Goal: Task Accomplishment & Management: Manage account settings

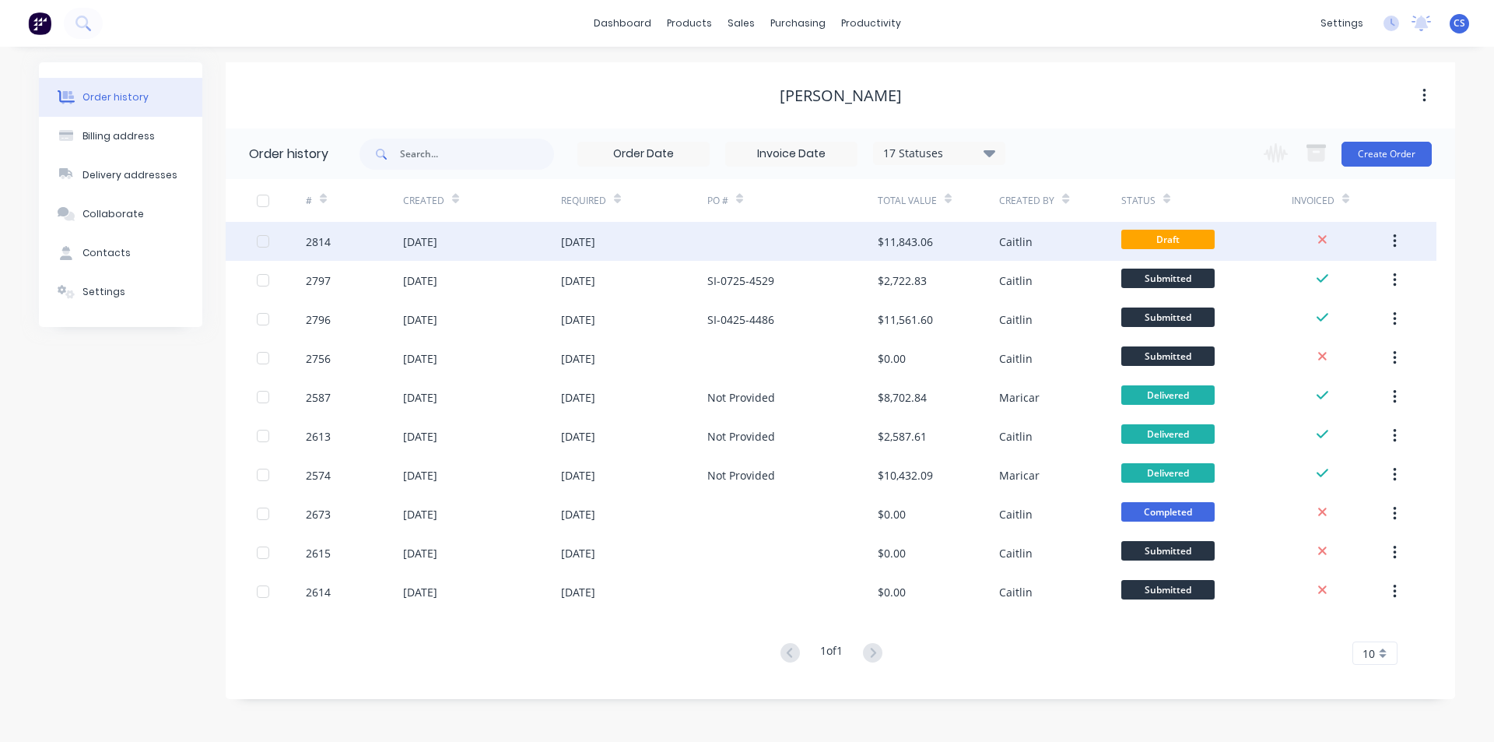
click at [1007, 243] on div "Caitlin" at bounding box center [1015, 242] width 33 height 16
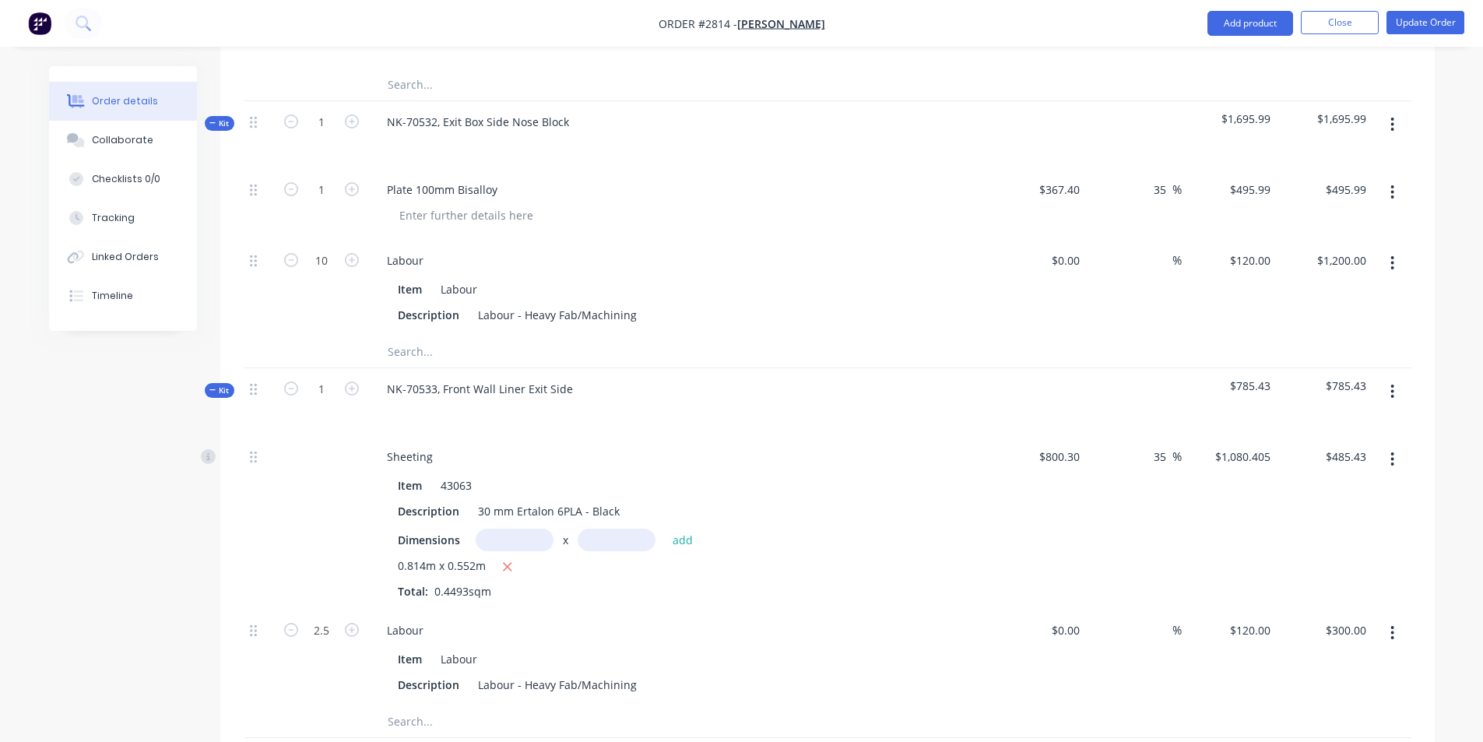
scroll to position [3736, 0]
click at [739, 557] on div "0.814m x 0.552m Total: 0.4493sqm" at bounding box center [680, 578] width 564 height 42
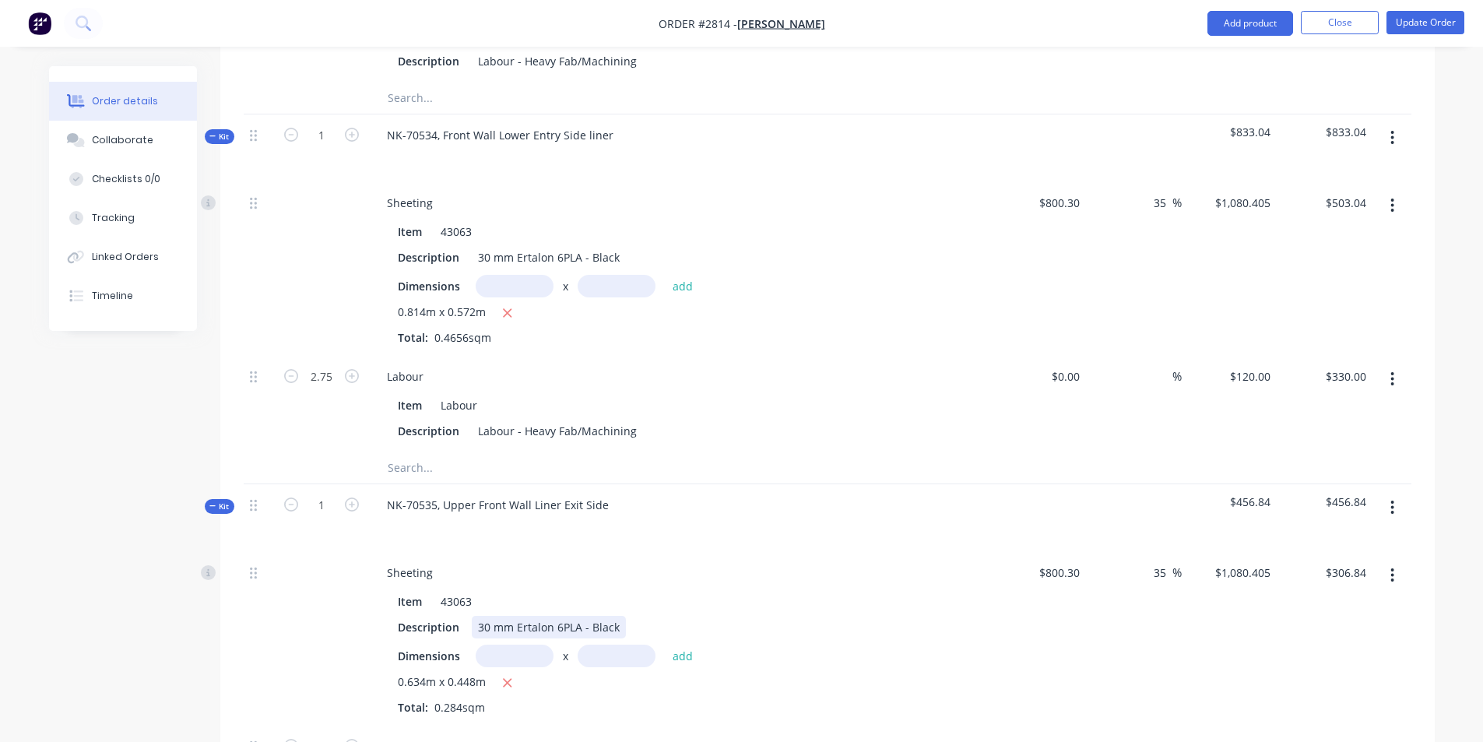
scroll to position [4281, 0]
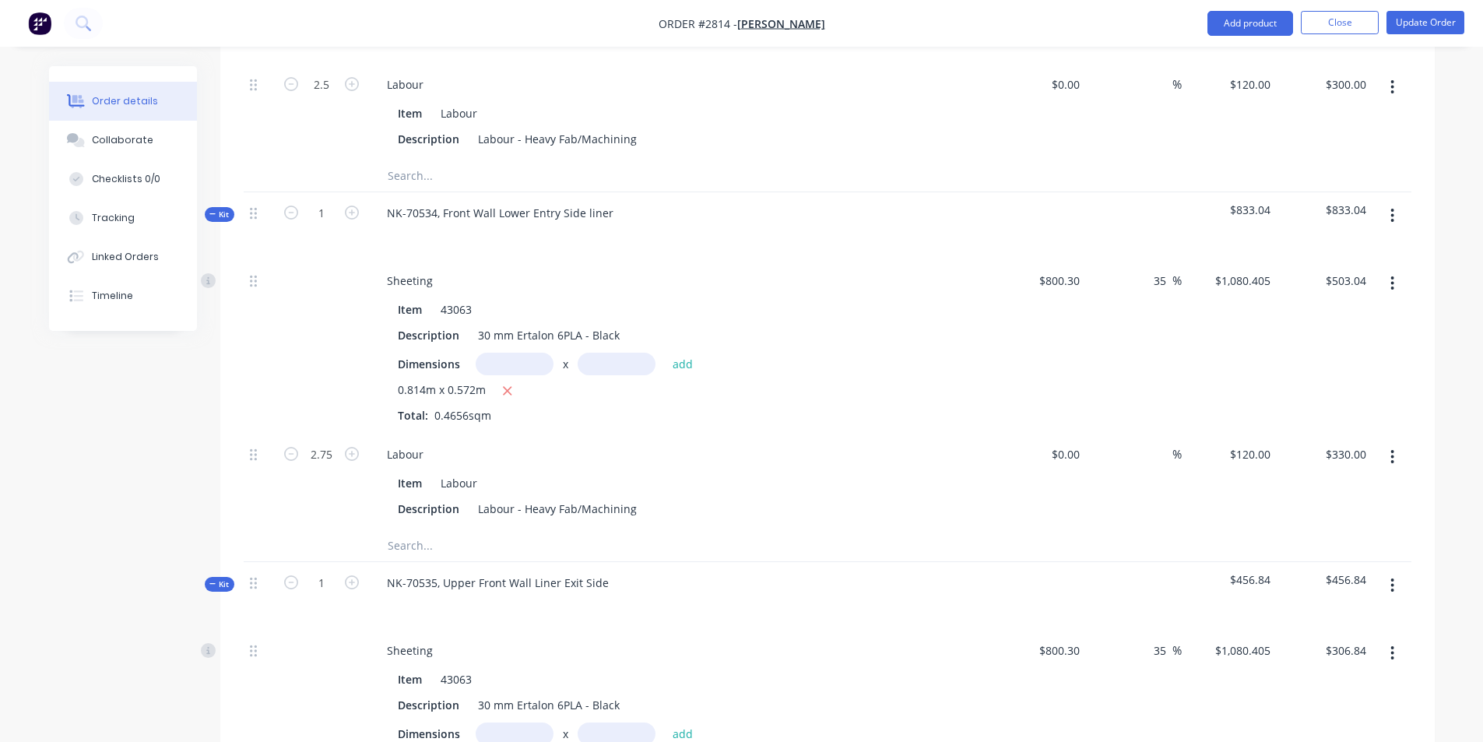
click at [809, 562] on div "NK-70535, Upper Front Wall Liner Exit Side" at bounding box center [679, 596] width 623 height 68
click at [1086, 260] on div "35 35 %" at bounding box center [1134, 347] width 96 height 174
type input "$850.00"
type input "$1,147.50"
type input "$534.28"
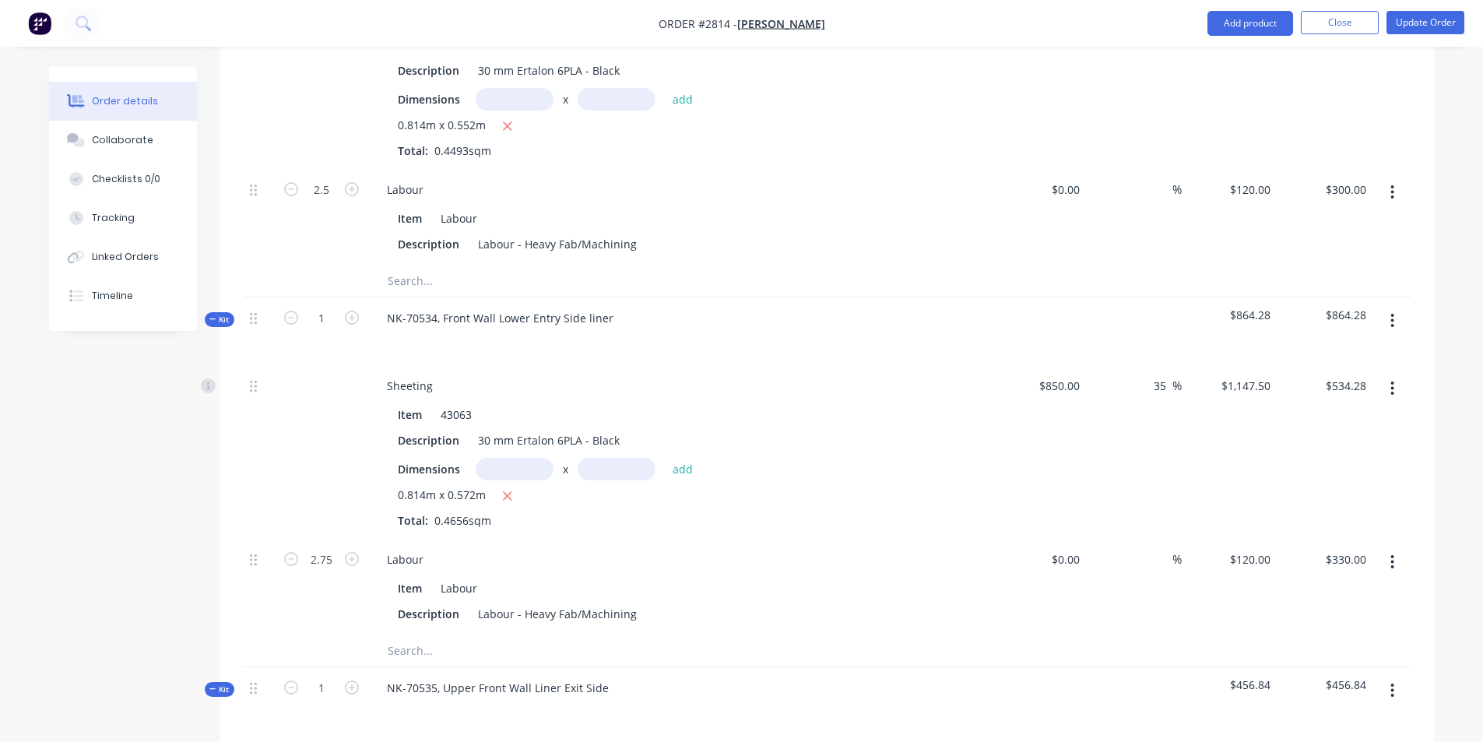
scroll to position [4203, 0]
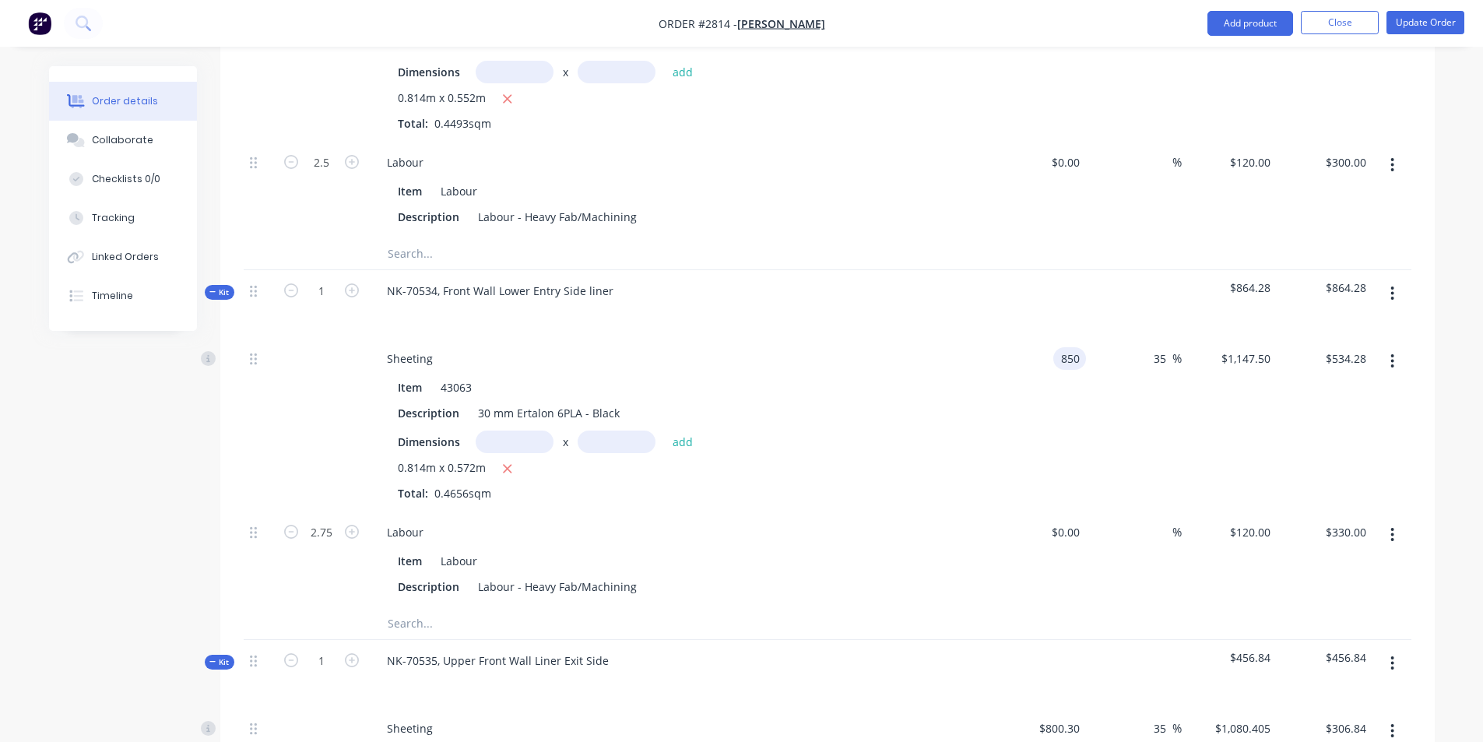
drag, startPoint x: 1079, startPoint y: 312, endPoint x: 1098, endPoint y: 314, distance: 18.8
click at [1098, 338] on div "Sheeting Item 43063 Description 30 mm Ertalon 6PLA - Black Dimensions x add 0.8…" at bounding box center [828, 425] width 1168 height 174
click at [946, 459] on div "0.814m x 0.572m Total: 0.4656sqm" at bounding box center [680, 480] width 564 height 42
type input "$800.30"
type input "$1,080.405"
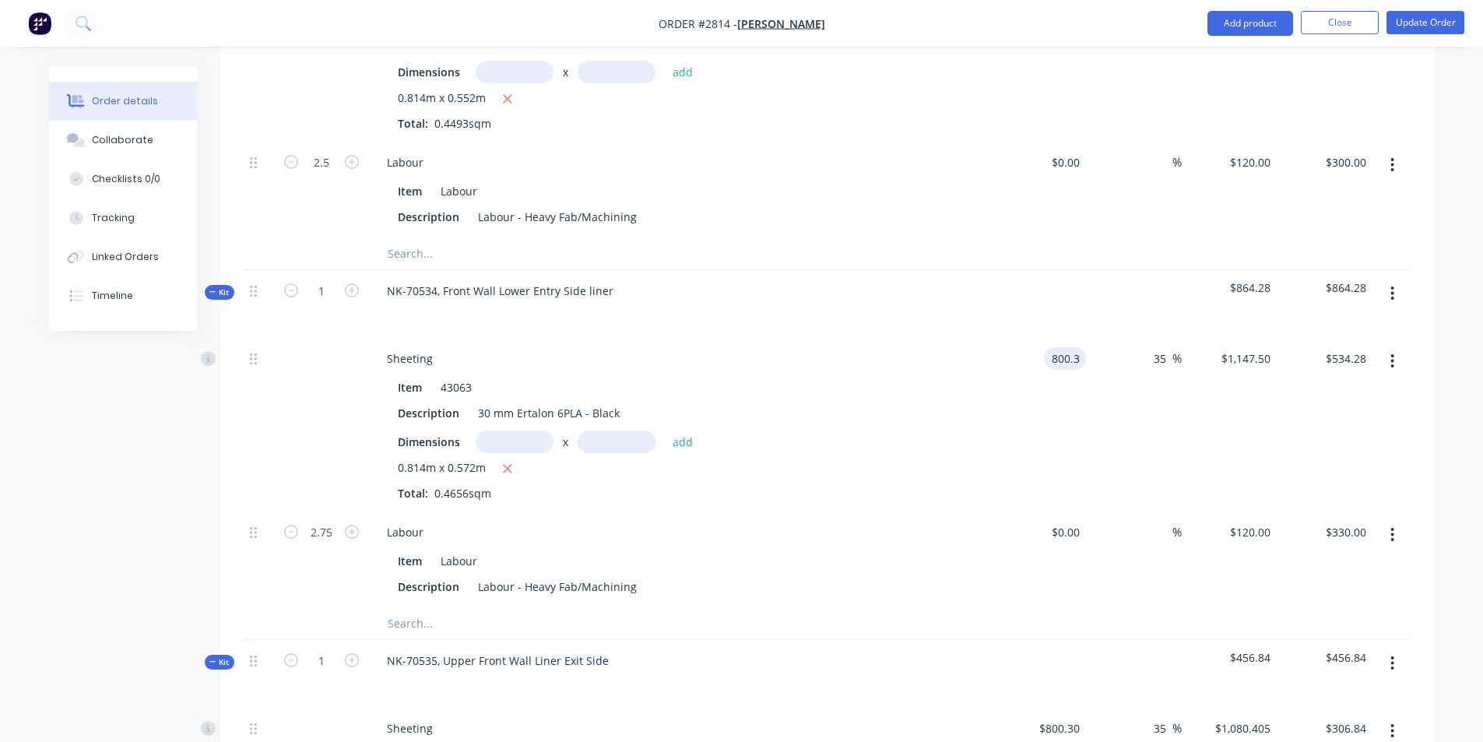
type input "$503.04"
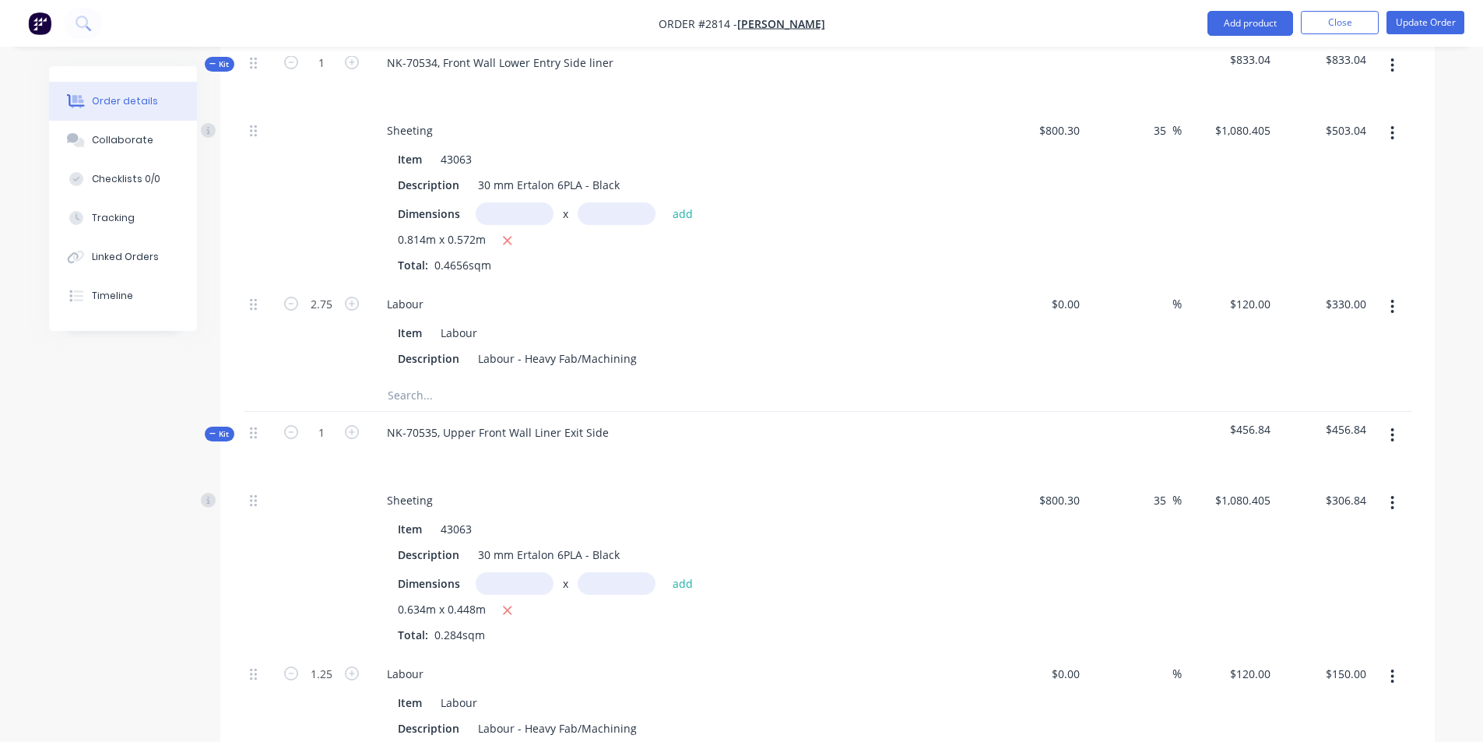
scroll to position [4437, 0]
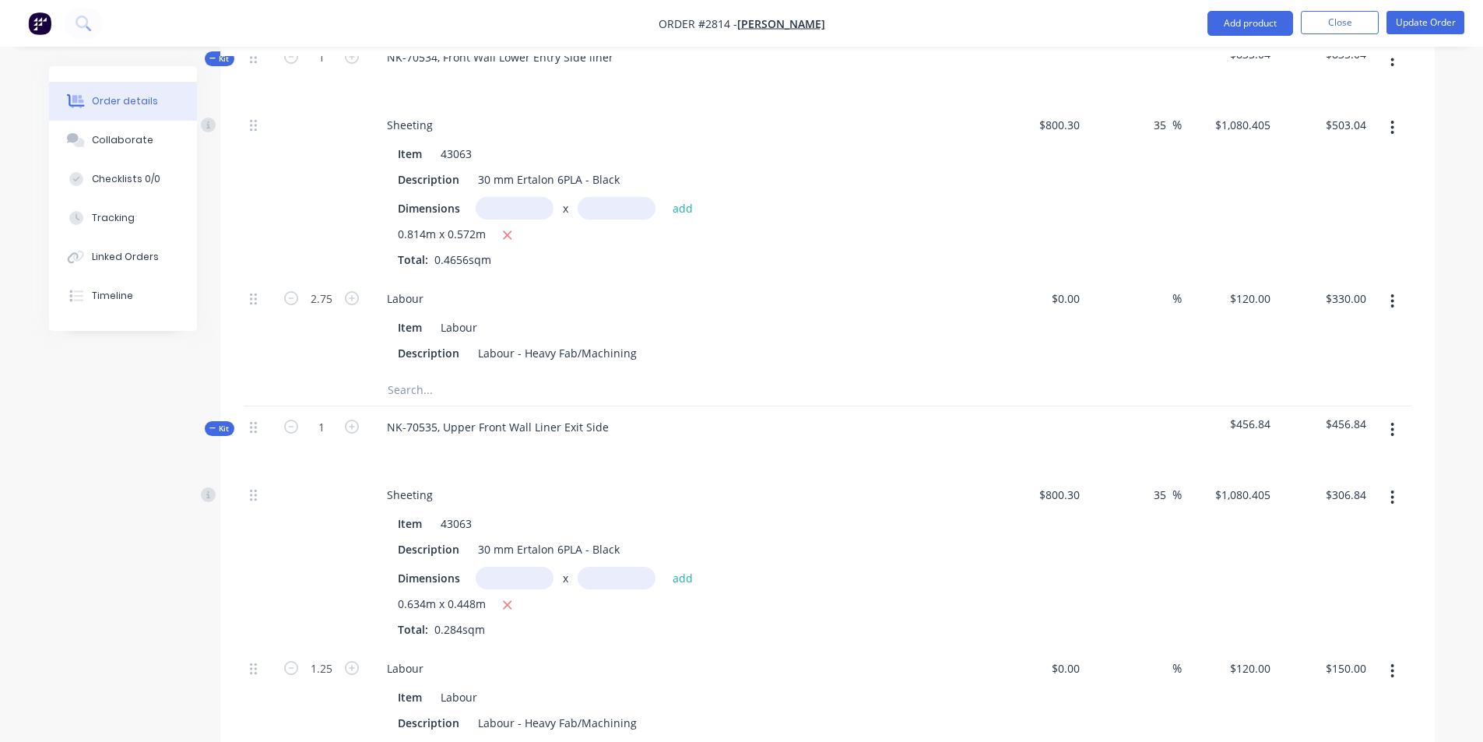
click at [520, 567] on input "text" at bounding box center [515, 578] width 78 height 23
click at [842, 595] on div "0.634m x 0.448m Total: 0.284sqm" at bounding box center [680, 616] width 564 height 42
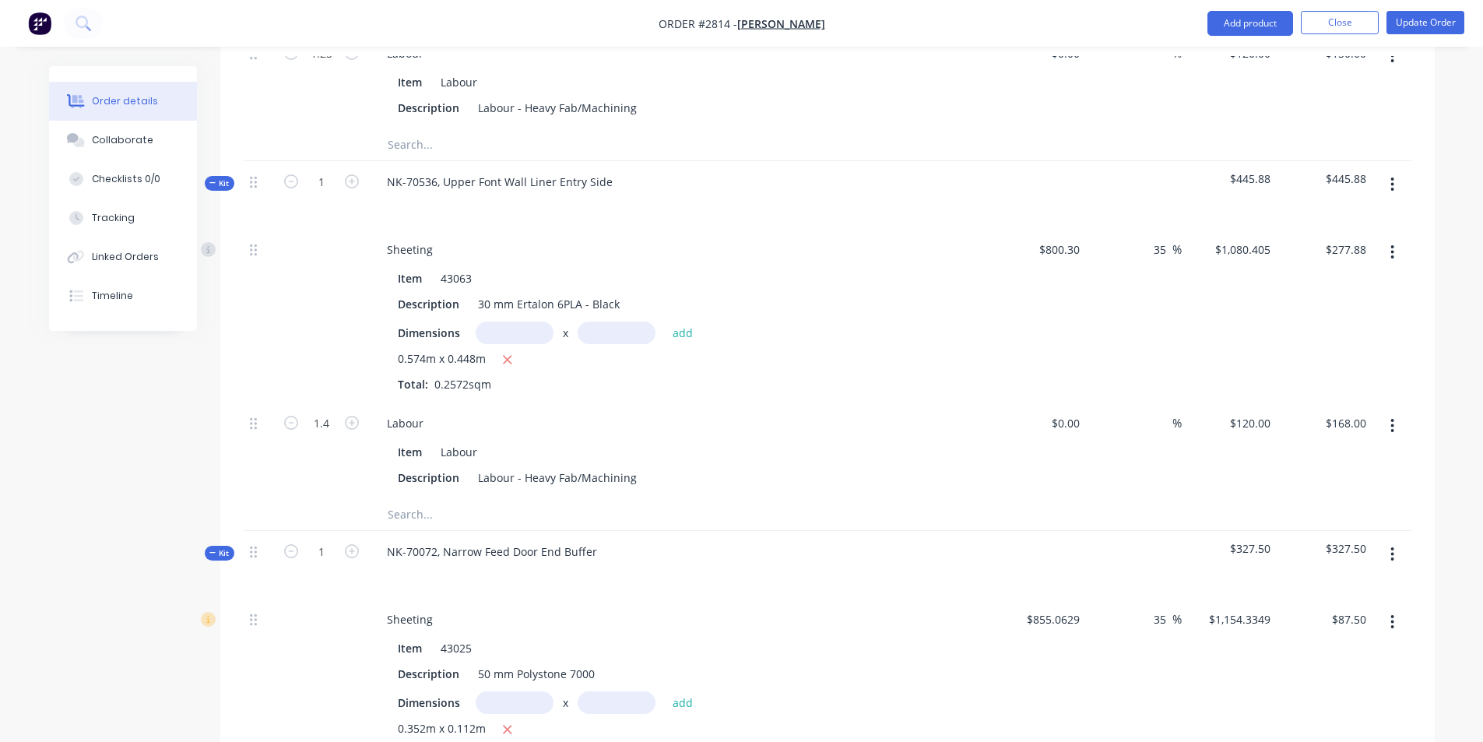
scroll to position [5059, 0]
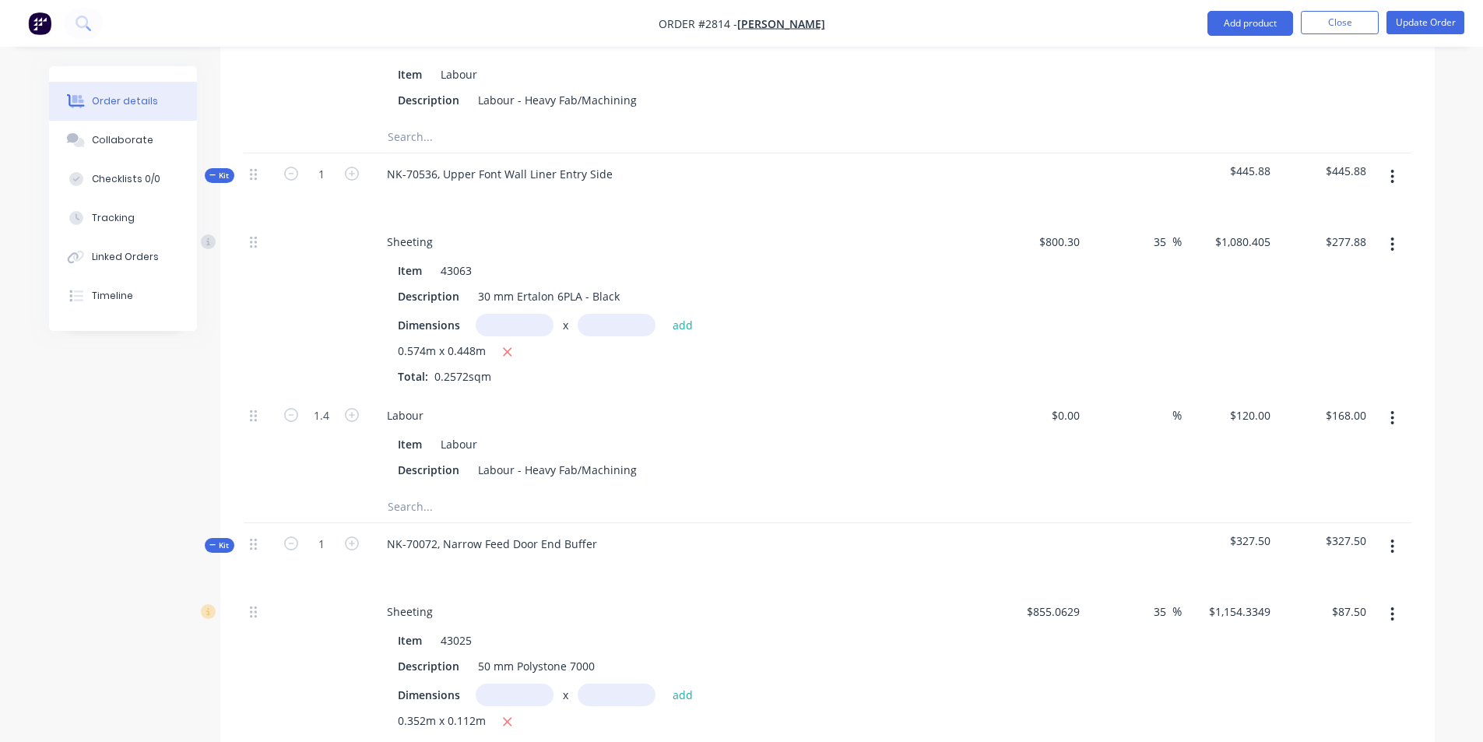
click at [778, 600] on div "Sheeting" at bounding box center [679, 611] width 610 height 23
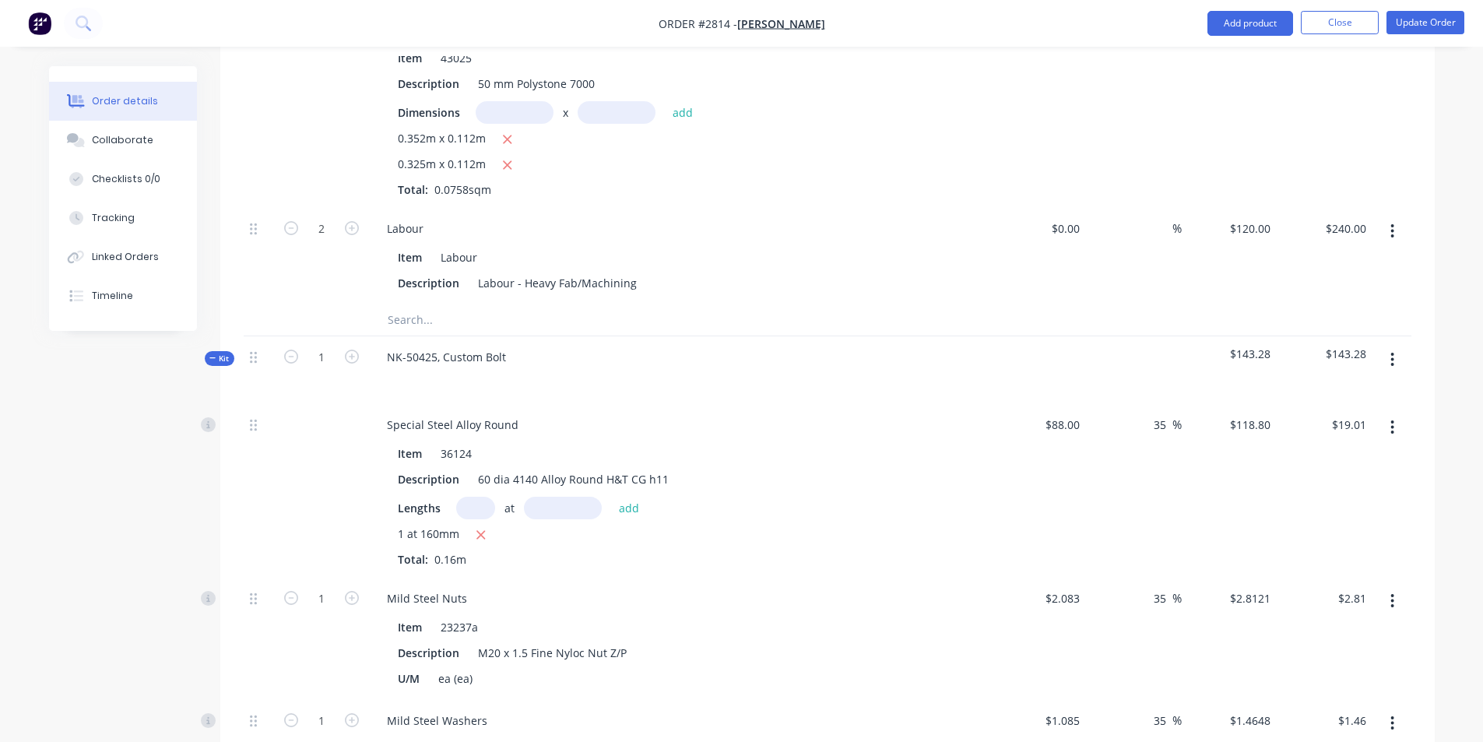
scroll to position [5682, 0]
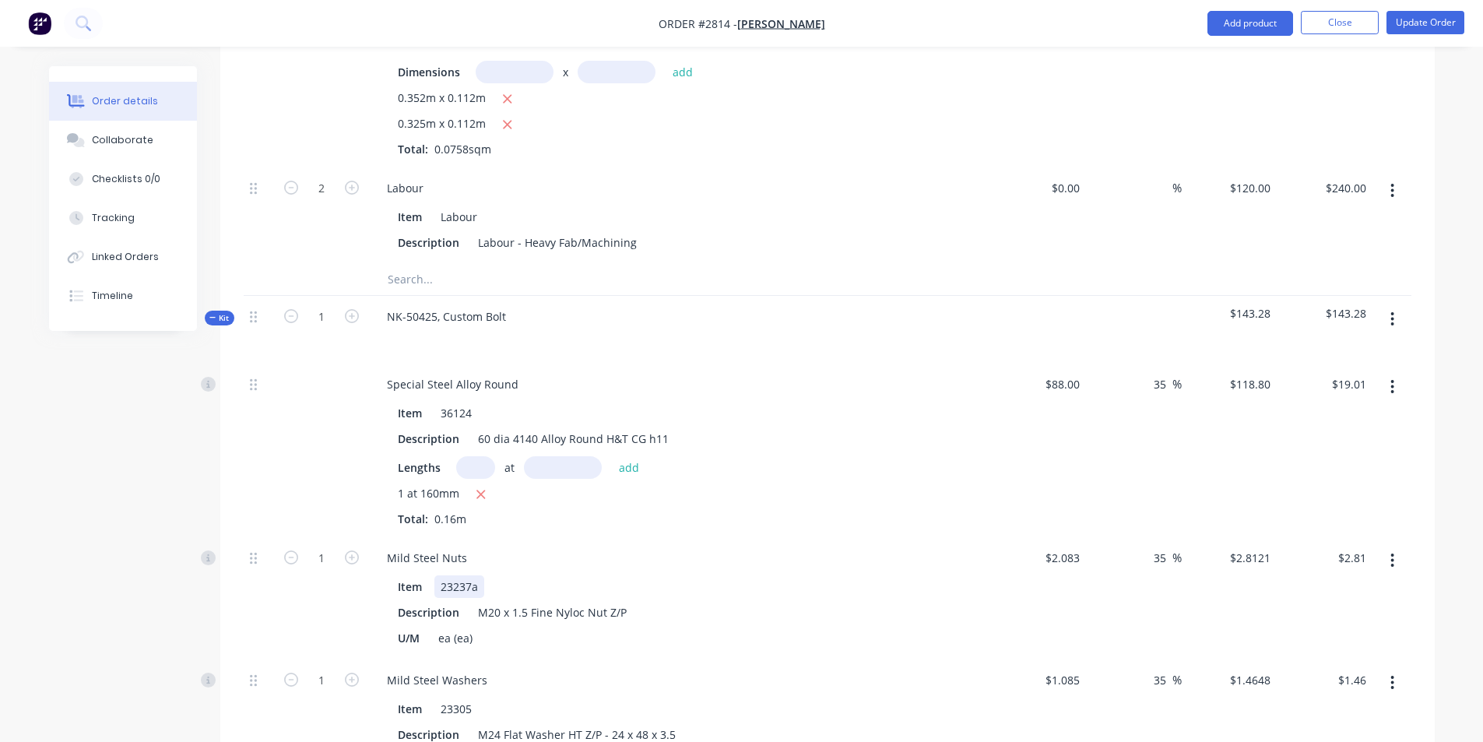
click at [935, 575] on div "Item 23237a" at bounding box center [677, 586] width 570 height 23
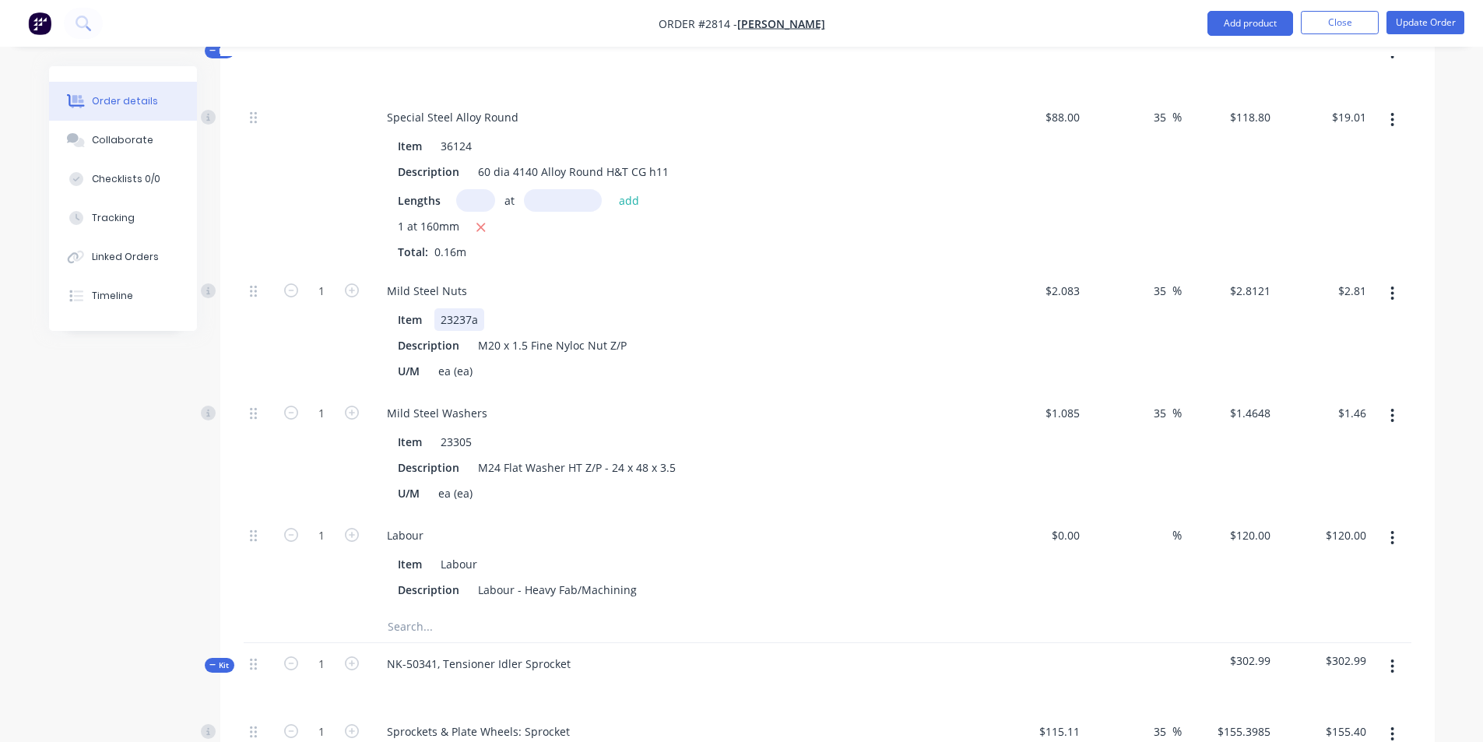
scroll to position [5993, 0]
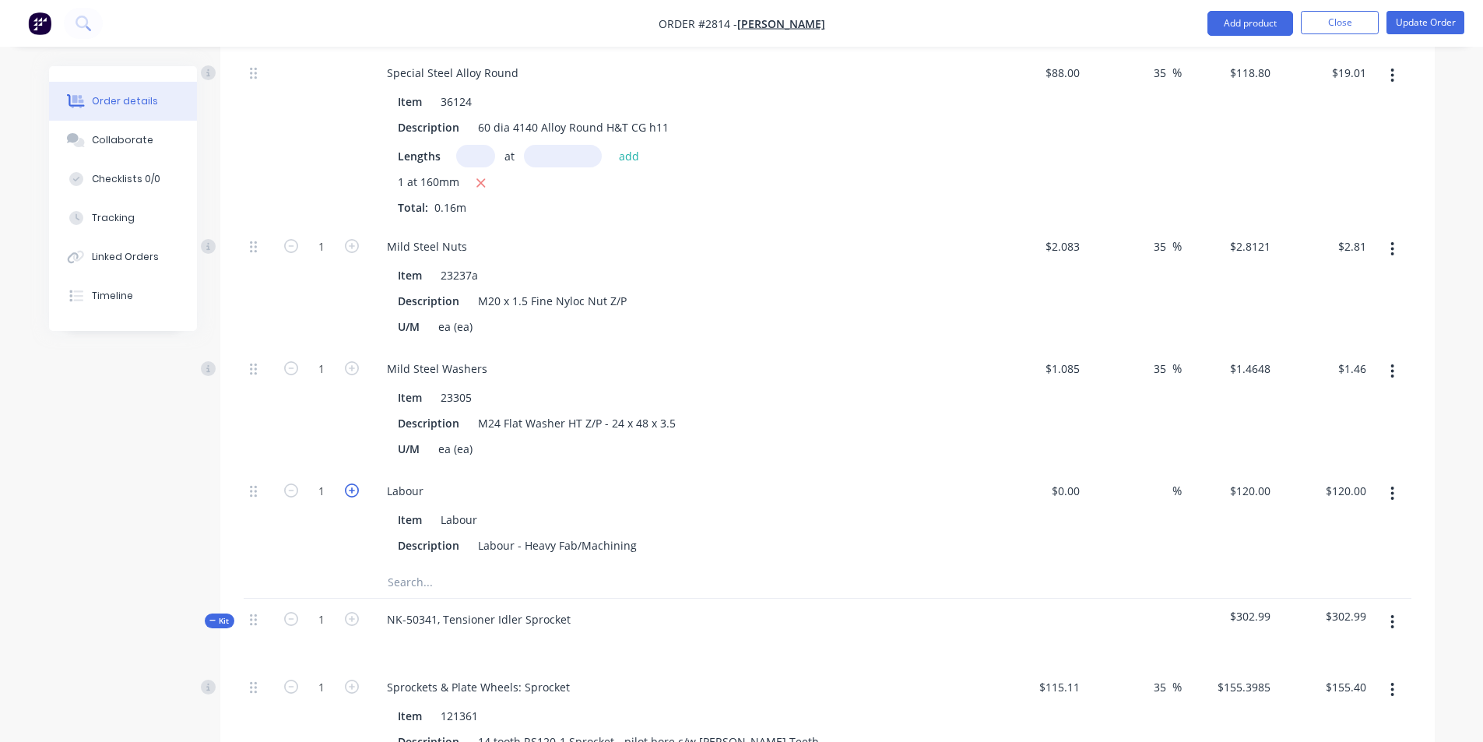
click at [353, 483] on icon "button" at bounding box center [352, 490] width 14 height 14
type input "2"
type input "$240.00"
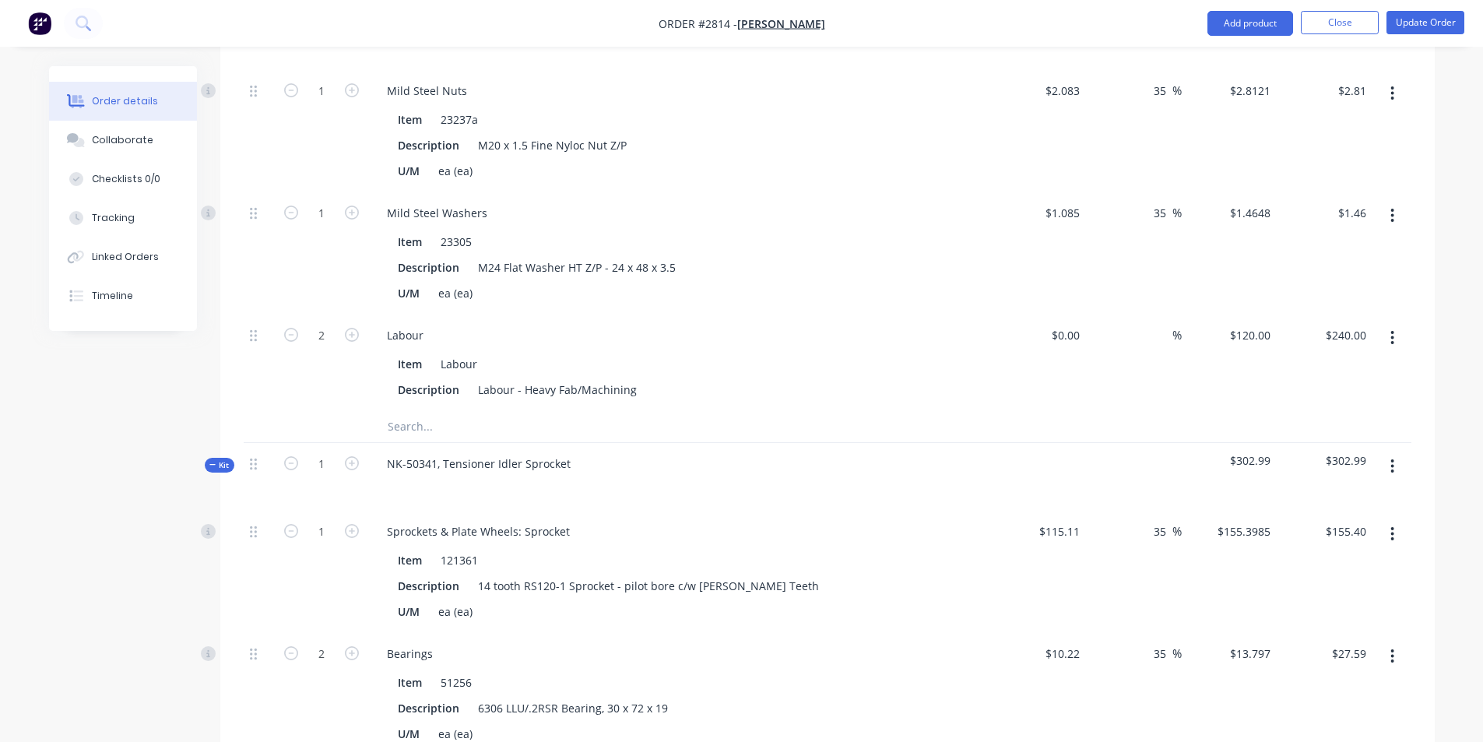
scroll to position [6227, 0]
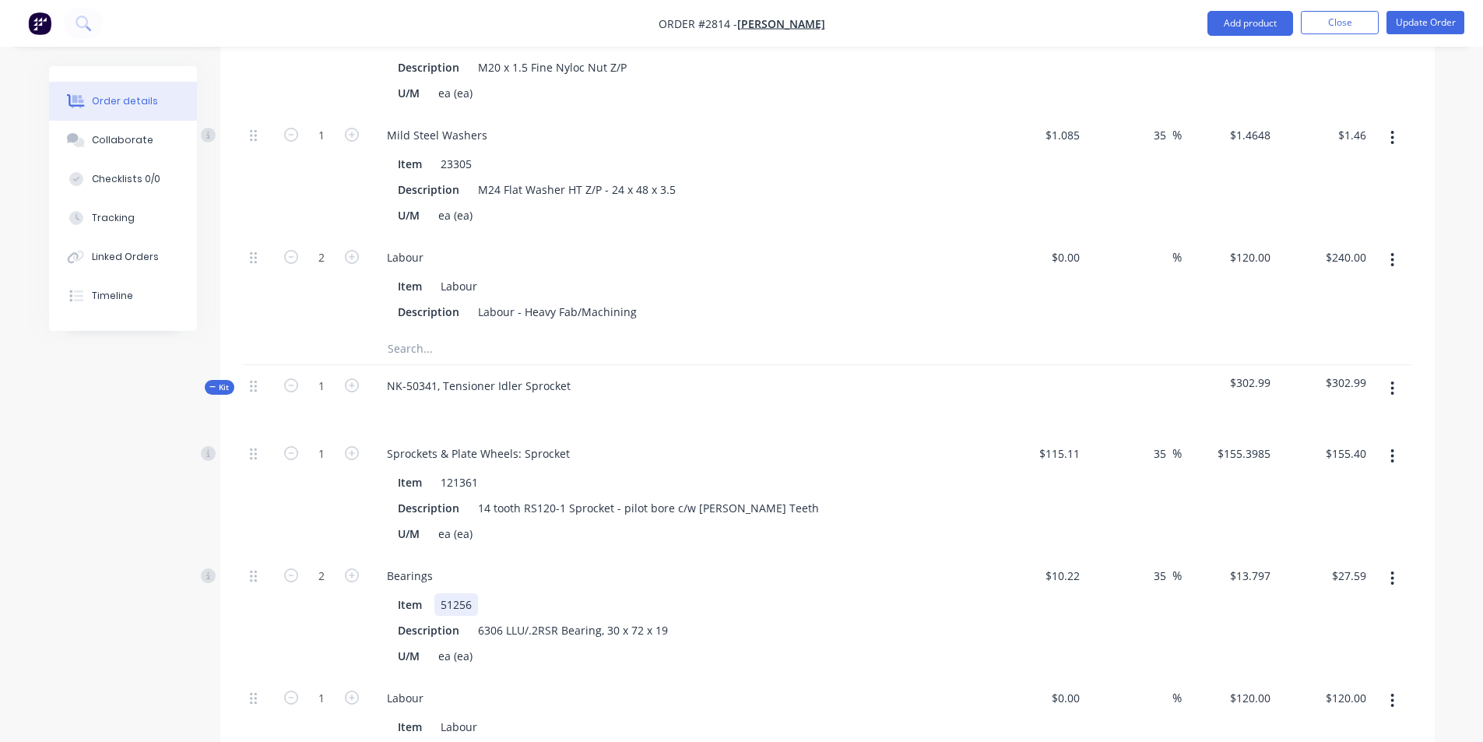
drag, startPoint x: 799, startPoint y: 546, endPoint x: 805, endPoint y: 561, distance: 16.0
click at [799, 590] on div "Item 51256 Description 6306 LLU/.2RSR Bearing, 30 x 72 x 19 U/M ea (ea)" at bounding box center [679, 628] width 610 height 77
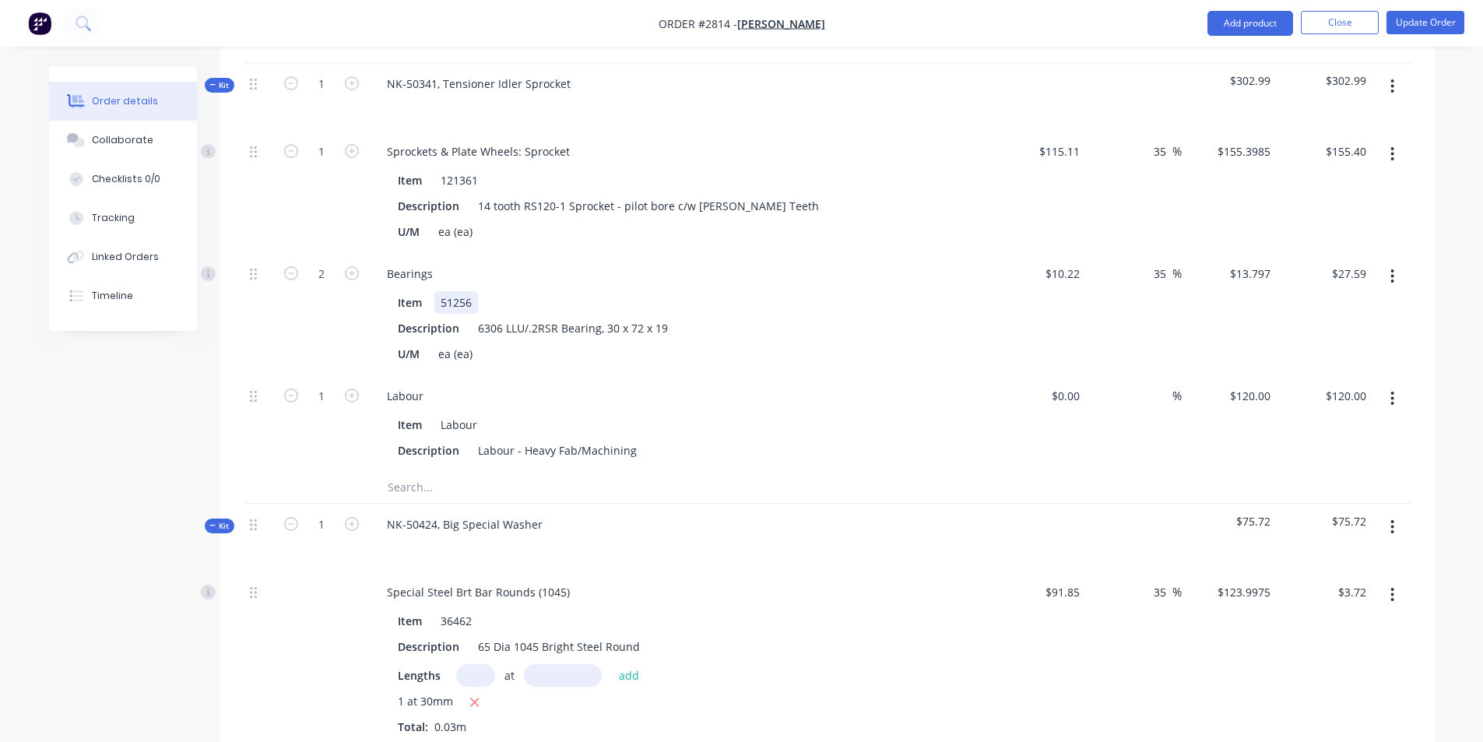
scroll to position [6538, 0]
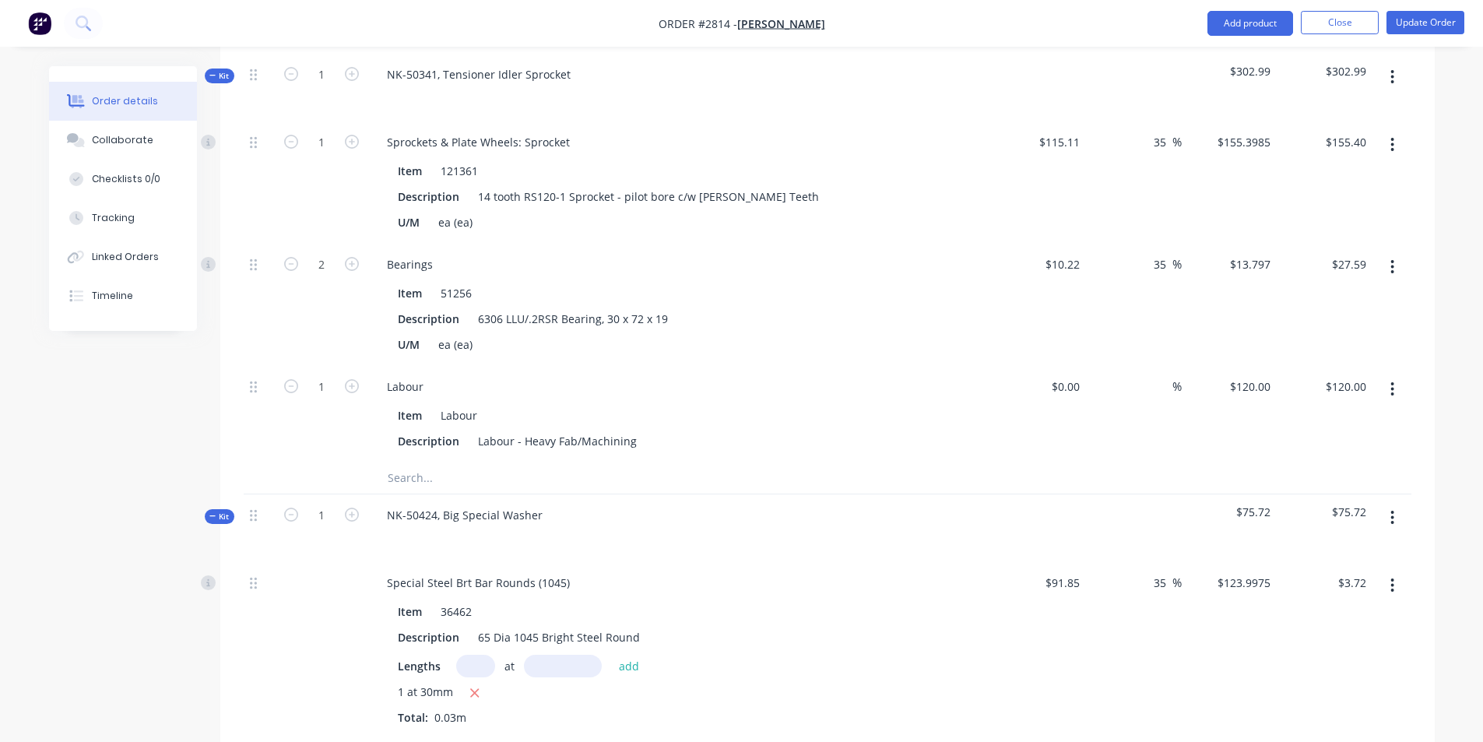
click at [719, 655] on div "Lengths at add 1 at 30mm Total: 0.03m" at bounding box center [680, 690] width 564 height 71
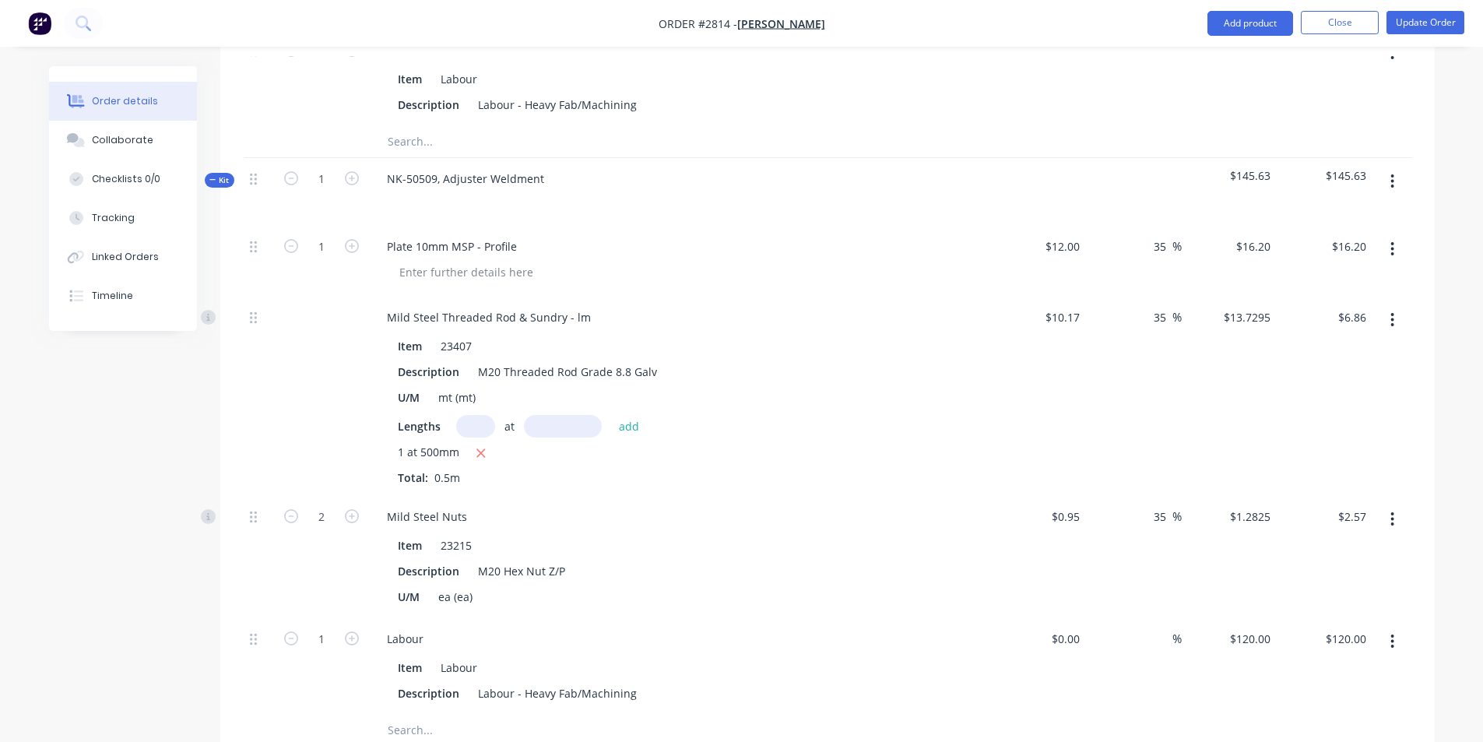
scroll to position [7239, 0]
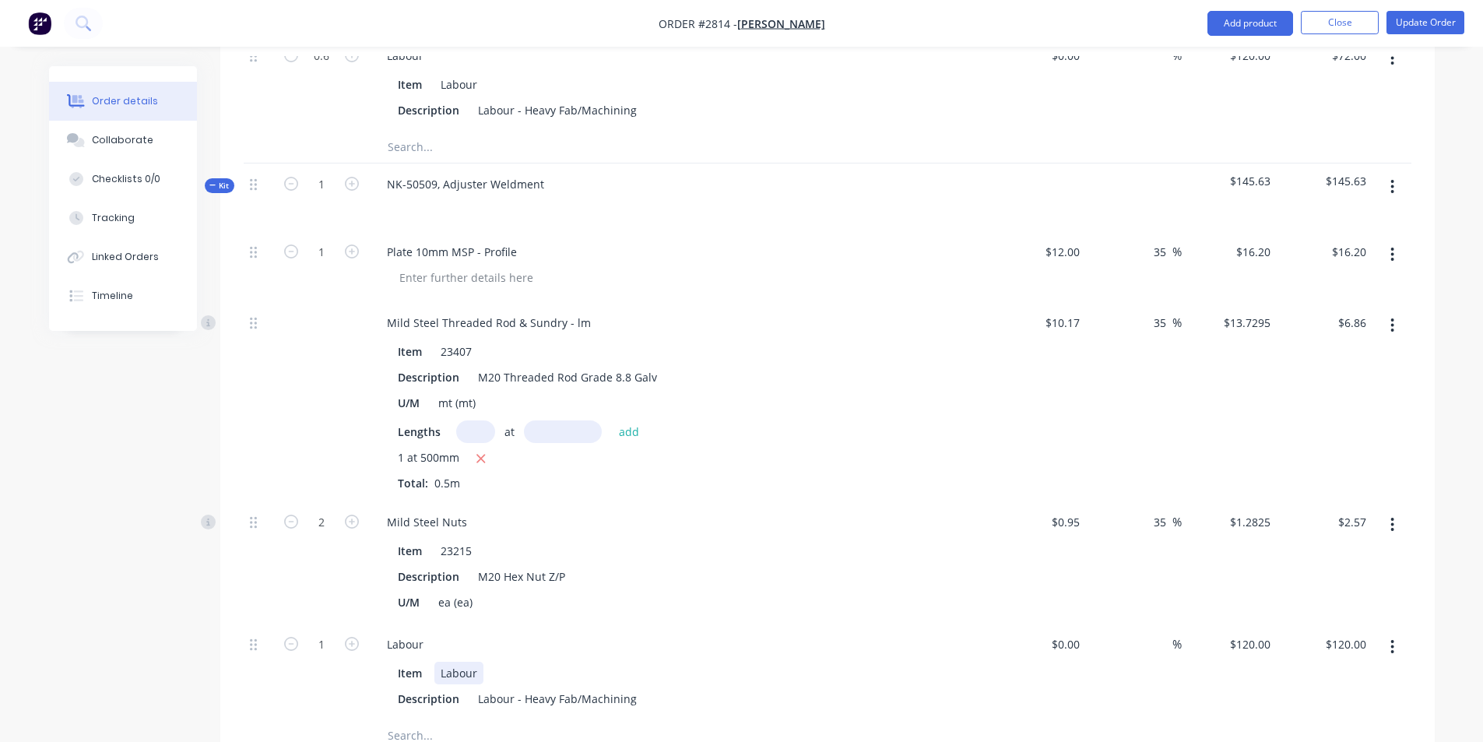
click at [924, 662] on div "Item Labour" at bounding box center [677, 673] width 570 height 23
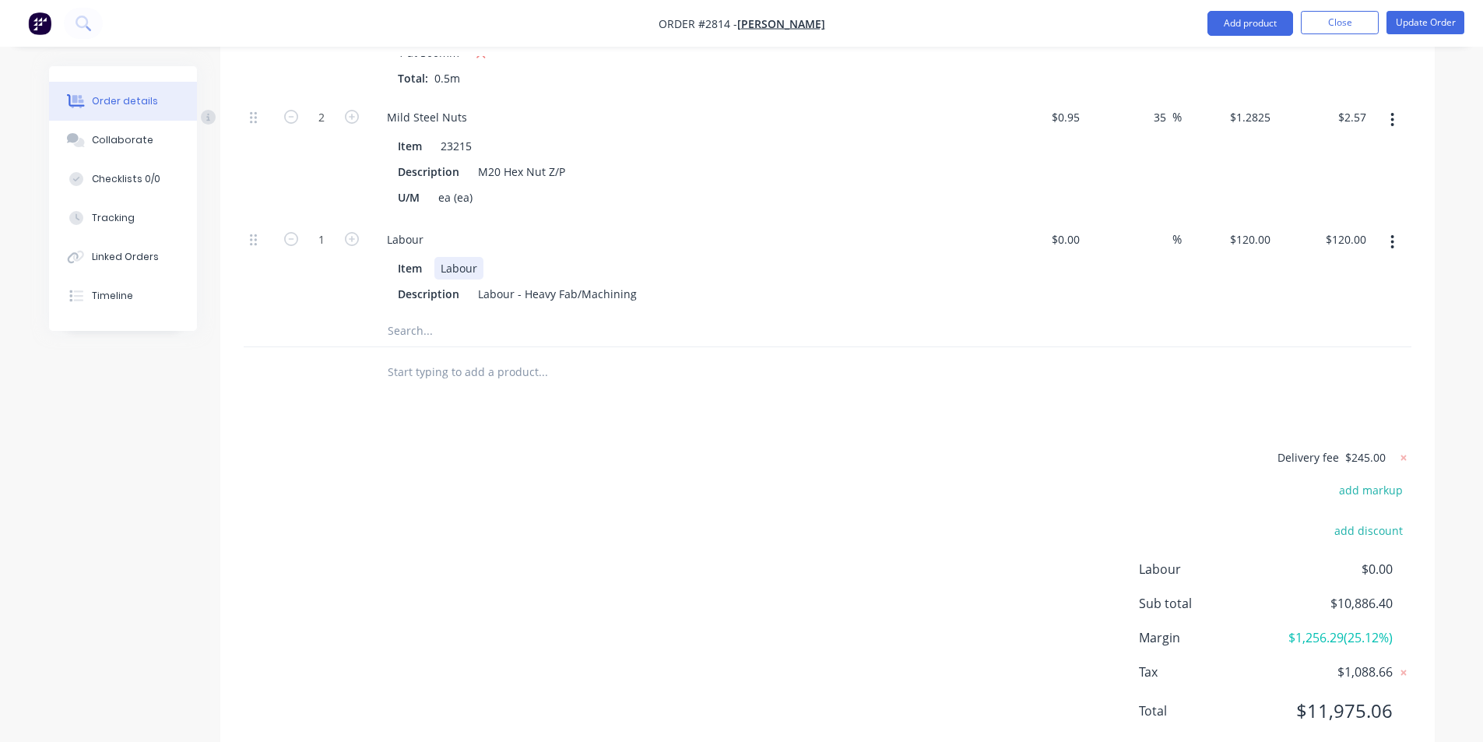
scroll to position [7645, 0]
click at [753, 557] on div "Delivery fee $245.00 add markup add discount Labour $0.00 Sub total $10,886.40 …" at bounding box center [828, 592] width 1168 height 293
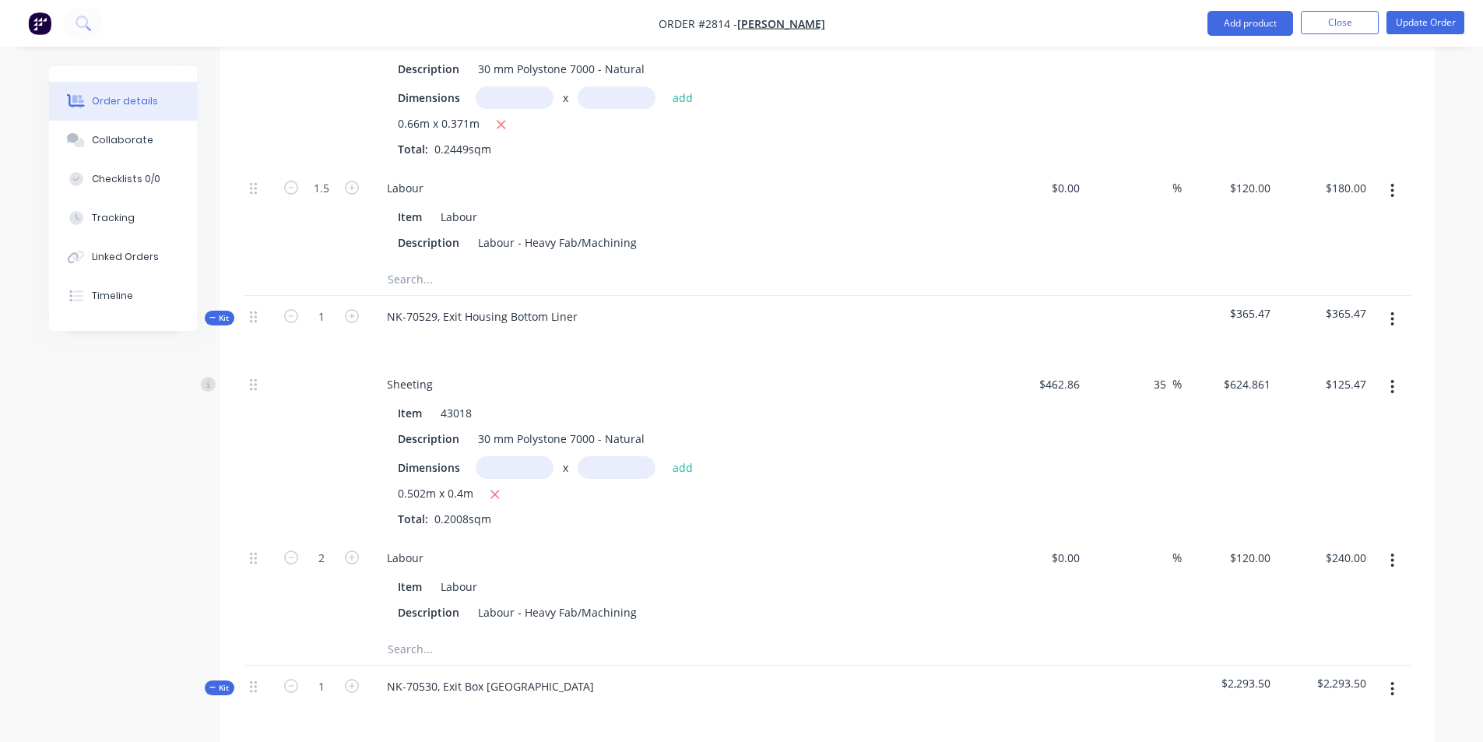
scroll to position [2413, 0]
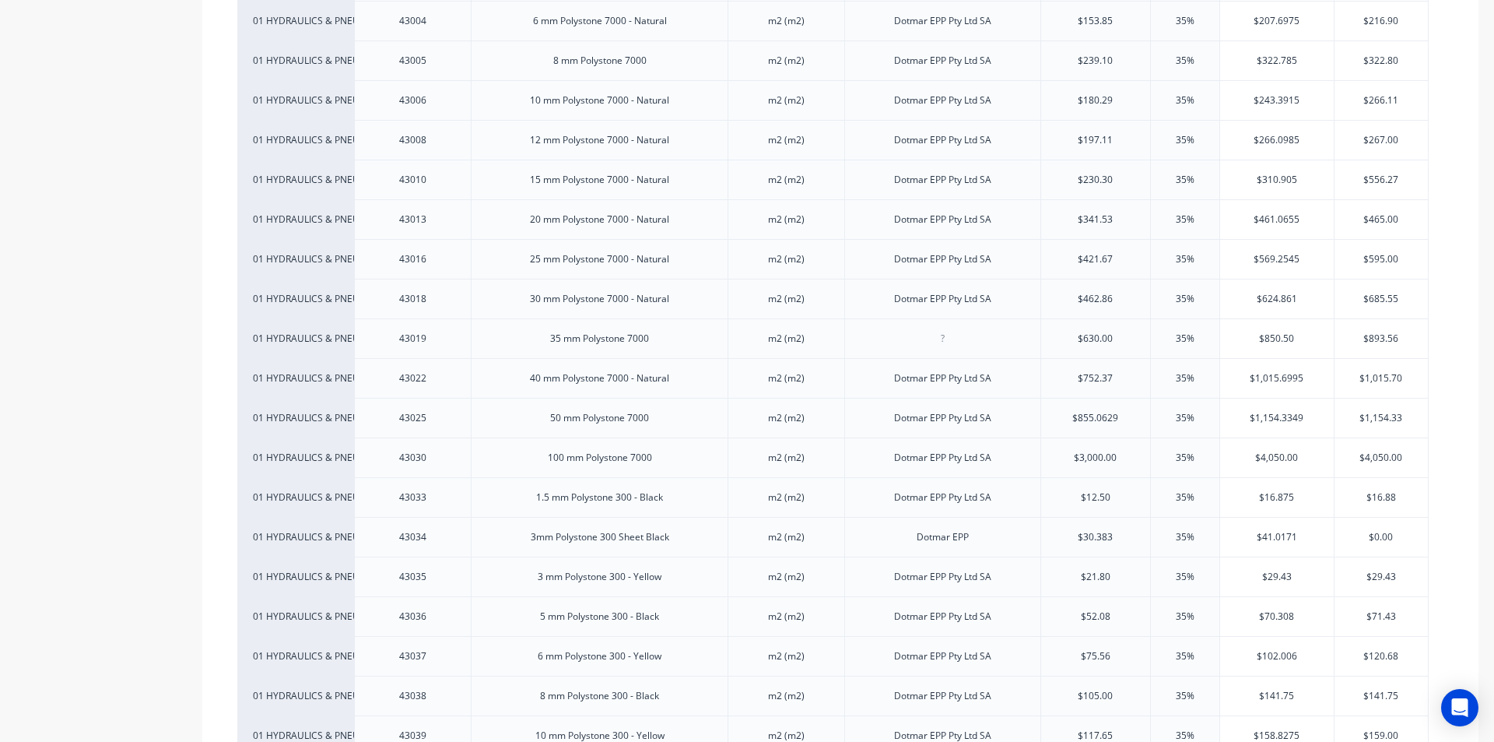
scroll to position [460, 0]
click at [875, 609] on div "Dotmar EPP Pty Ltd SA" at bounding box center [943, 612] width 196 height 40
